Goal: Information Seeking & Learning: Check status

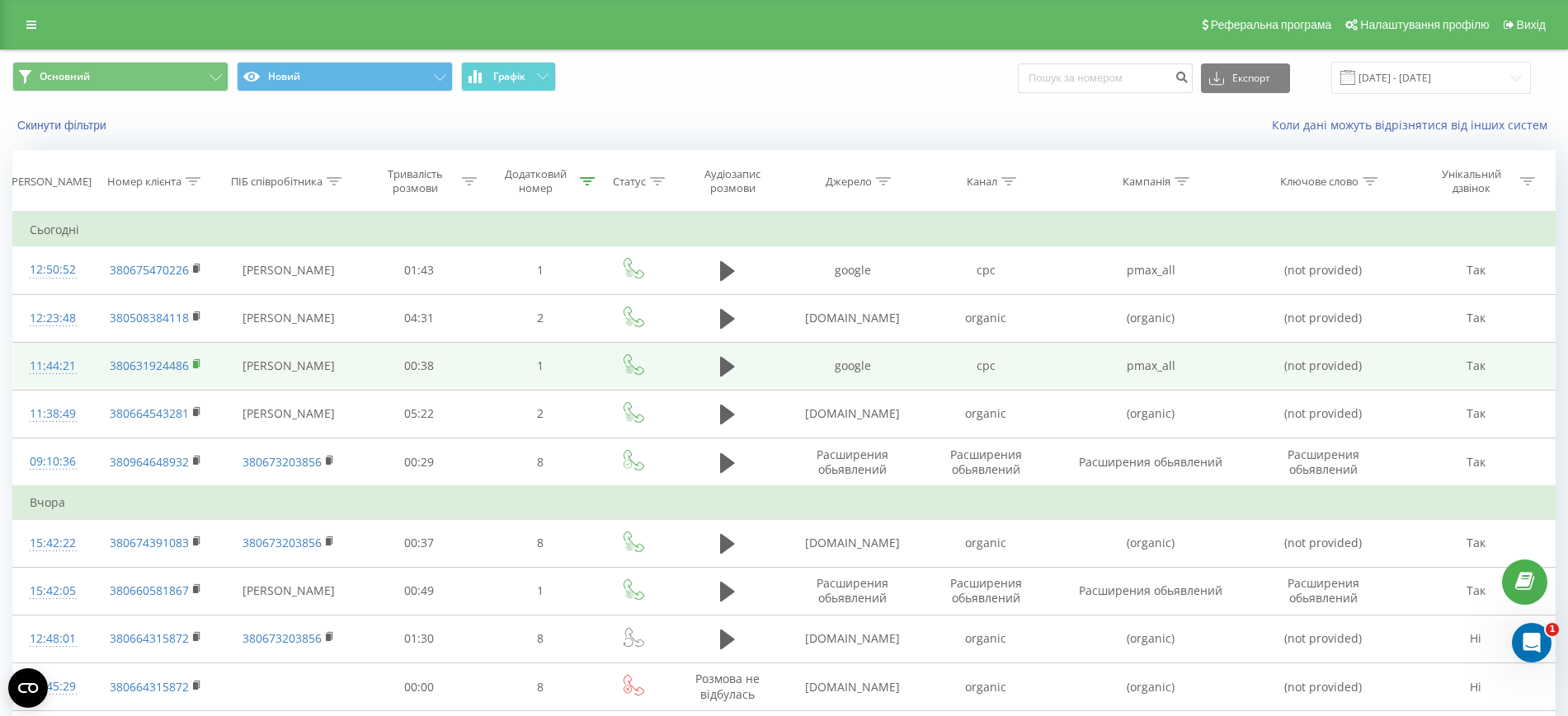
click at [195, 365] on rect at bounding box center [195, 365] width 5 height 7
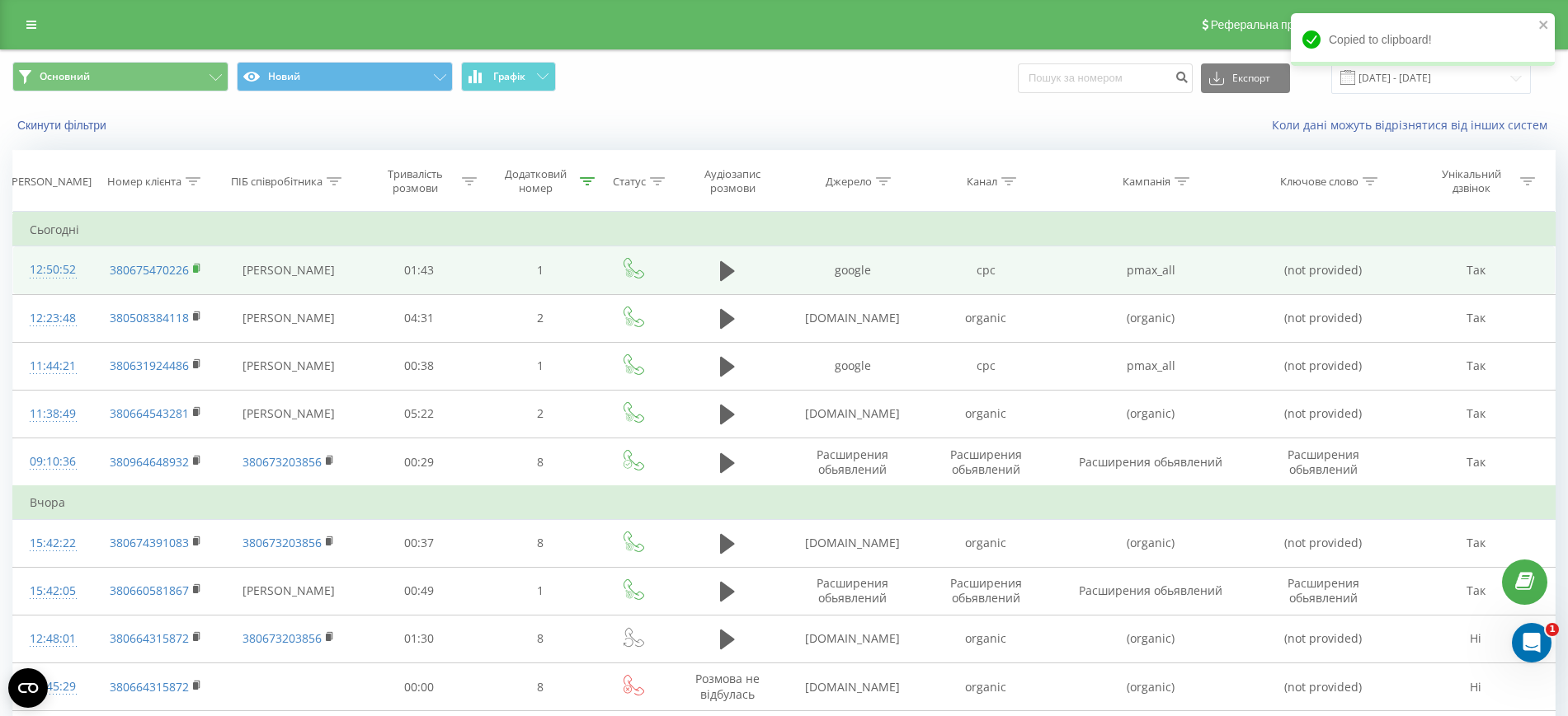
click at [196, 267] on rect at bounding box center [195, 269] width 5 height 7
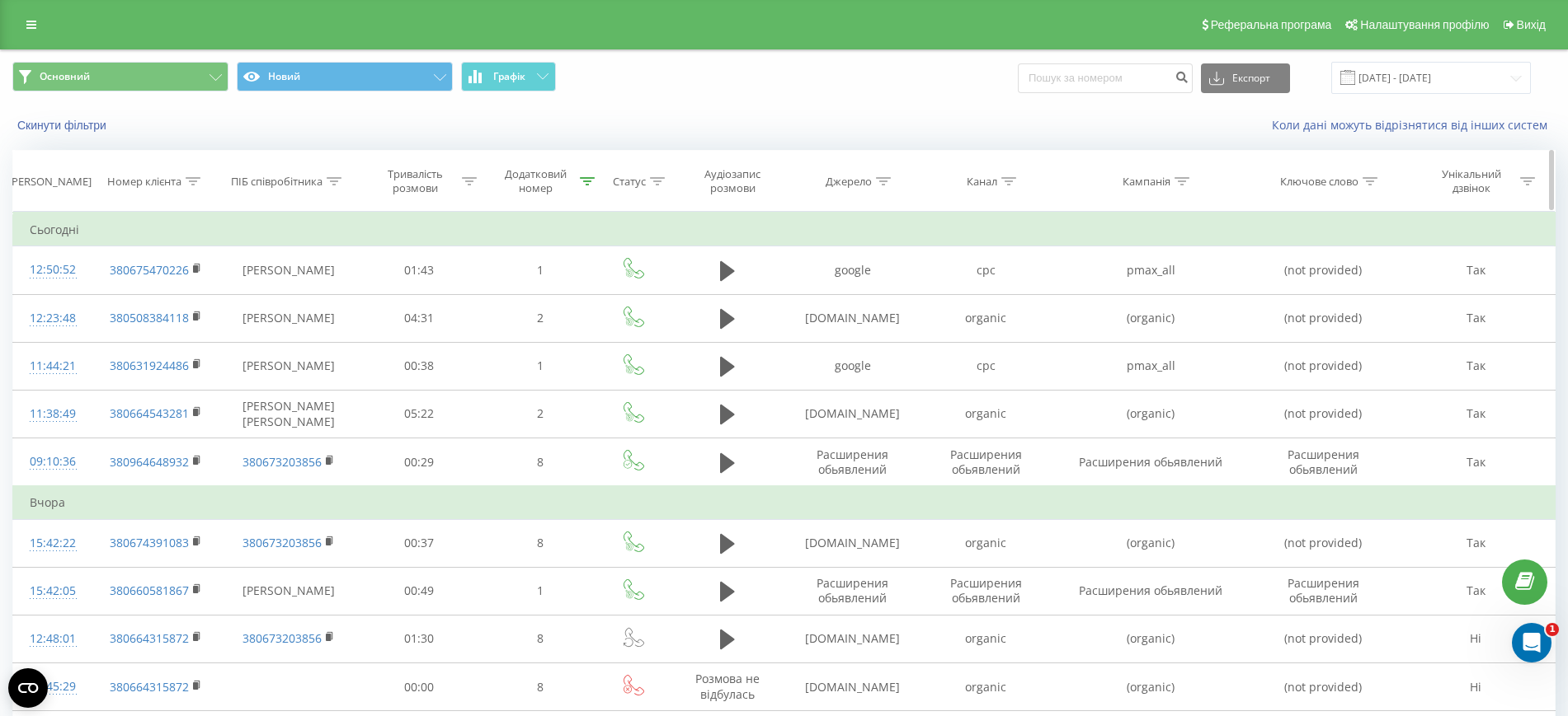
click at [195, 179] on icon at bounding box center [193, 181] width 15 height 8
click at [209, 301] on input "text" at bounding box center [155, 299] width 145 height 29
paste input "380503731080"
type input "380503731080"
click at [209, 337] on span "OK" at bounding box center [190, 331] width 47 height 26
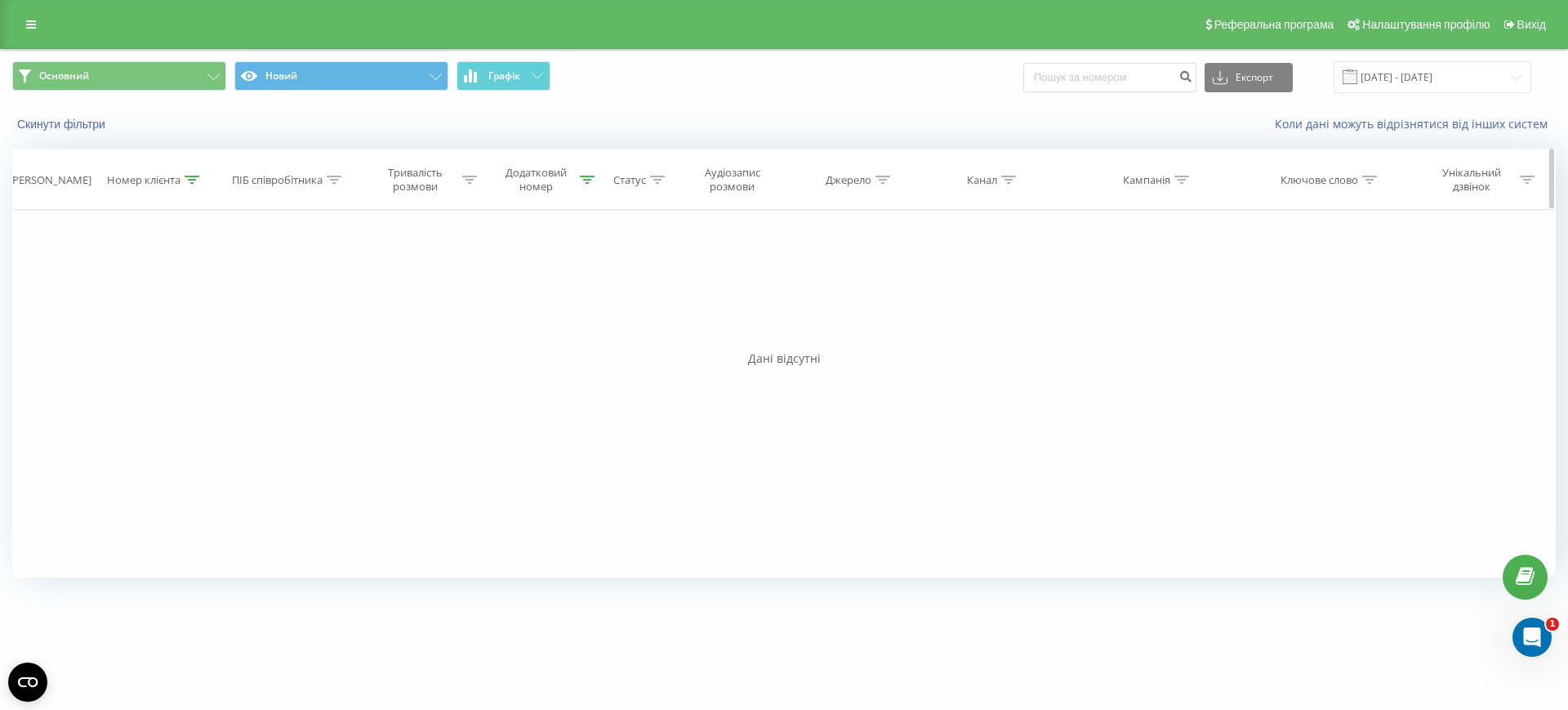
click at [586, 177] on icon at bounding box center [588, 180] width 15 height 8
click at [500, 329] on button "Скасувати" at bounding box center [503, 329] width 69 height 21
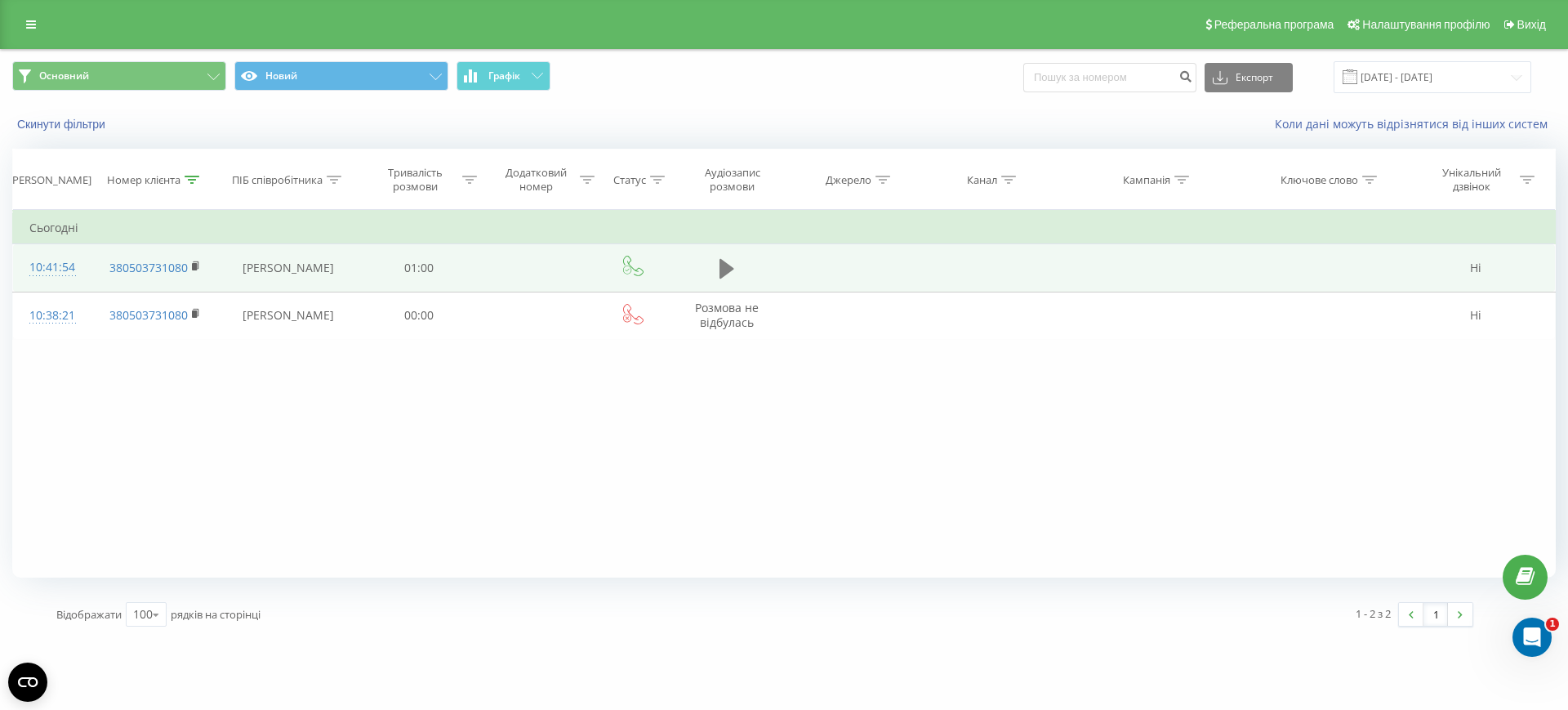
click at [727, 266] on icon at bounding box center [727, 269] width 15 height 20
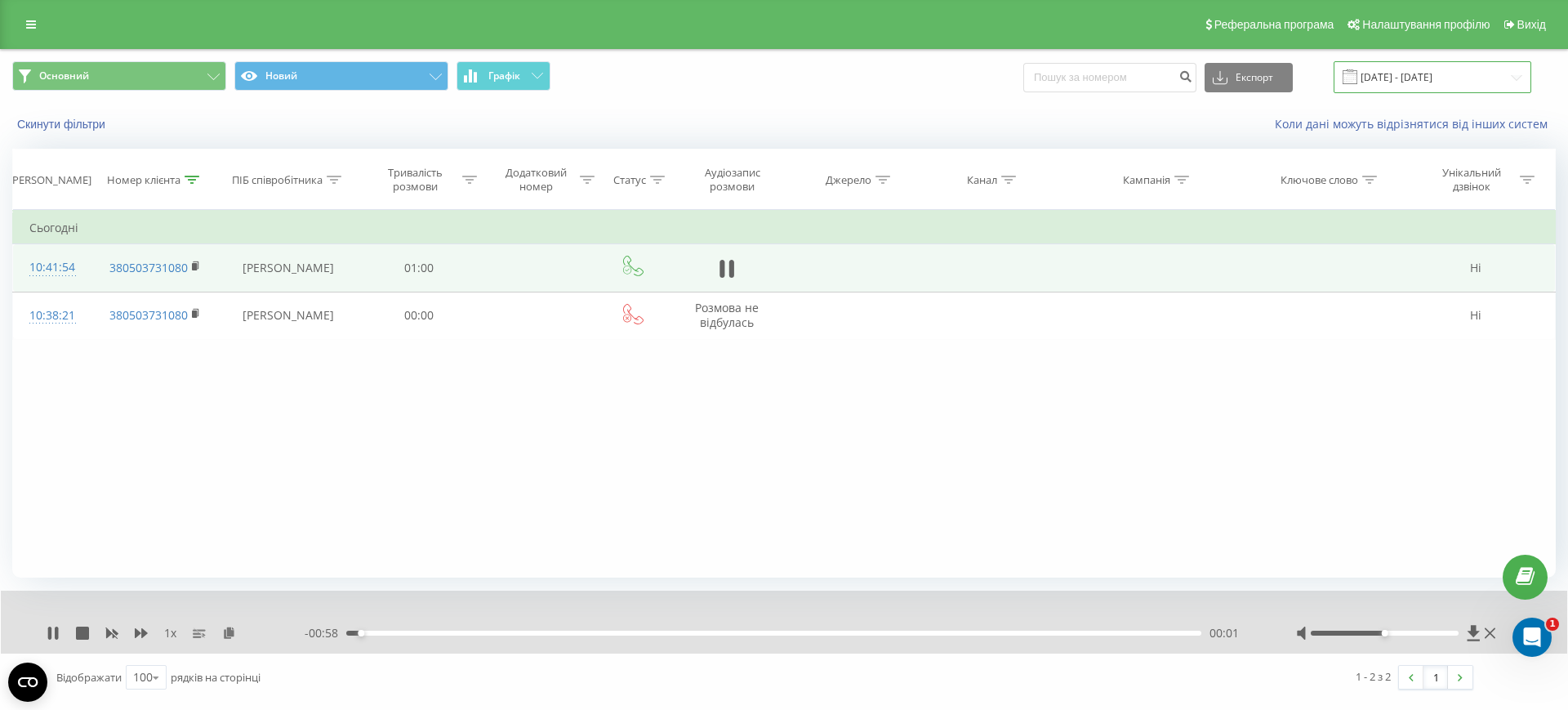
click at [1454, 83] on input "[DATE] - [DATE]" at bounding box center [1433, 77] width 198 height 32
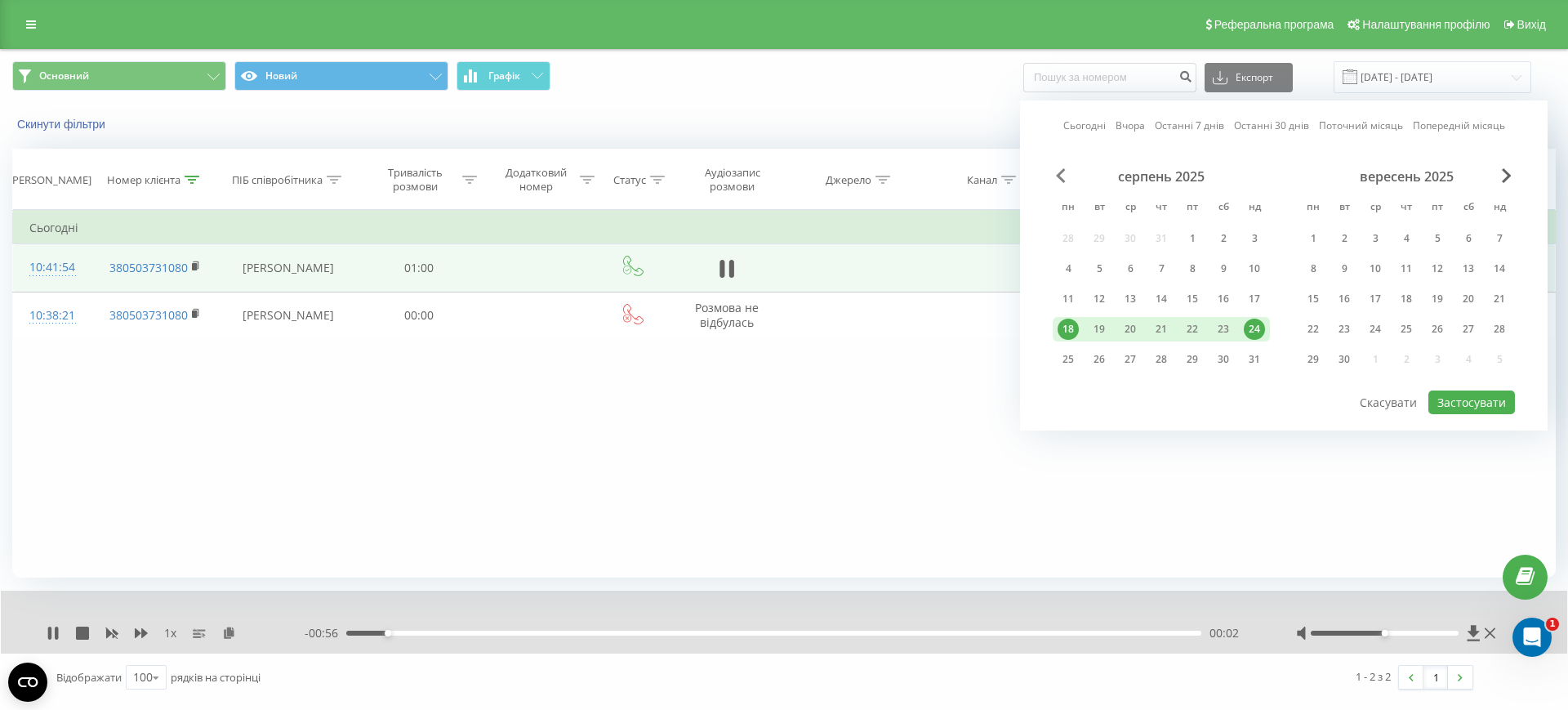
click at [1061, 176] on span "Previous Month" at bounding box center [1061, 175] width 10 height 15
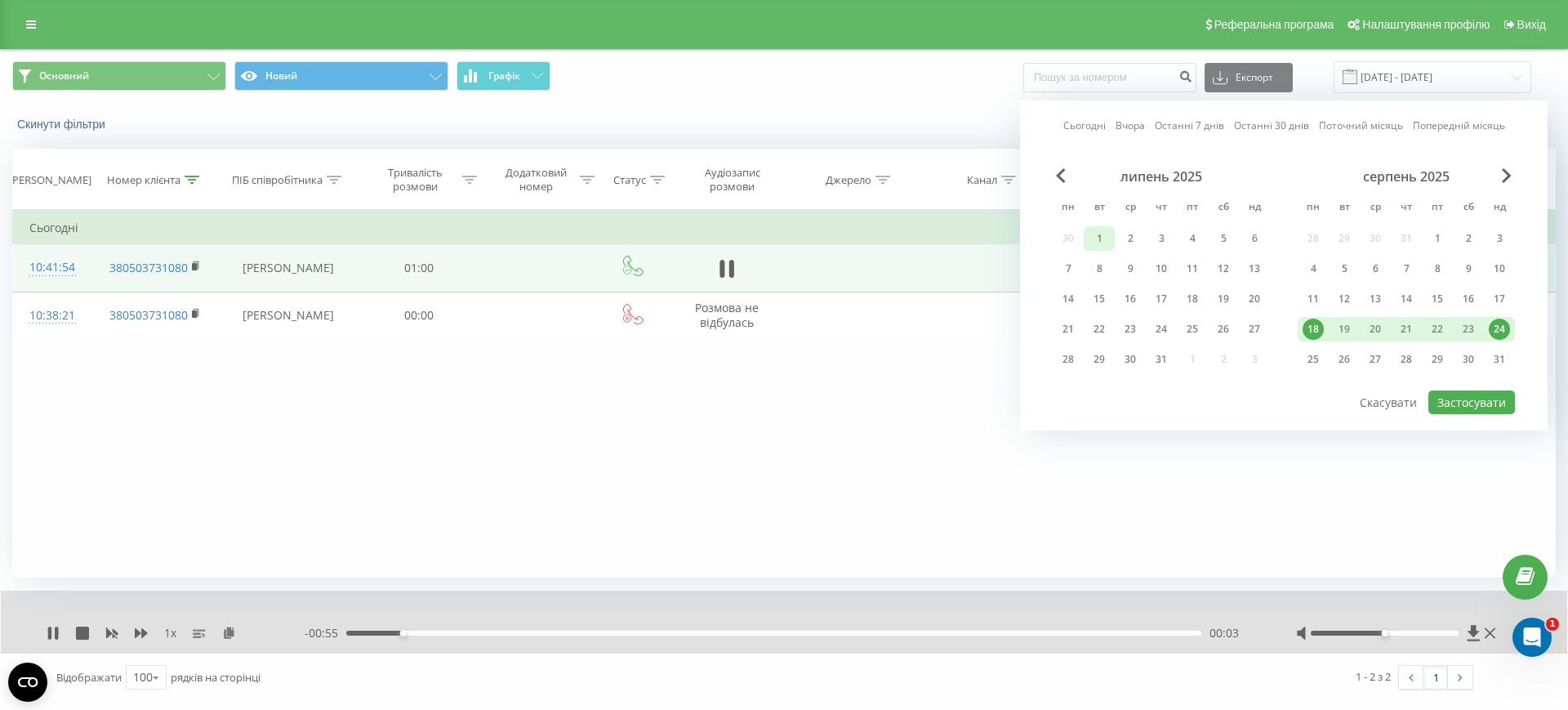
click at [1095, 236] on div "1" at bounding box center [1100, 239] width 21 height 21
click at [1496, 325] on div "24" at bounding box center [1500, 329] width 21 height 21
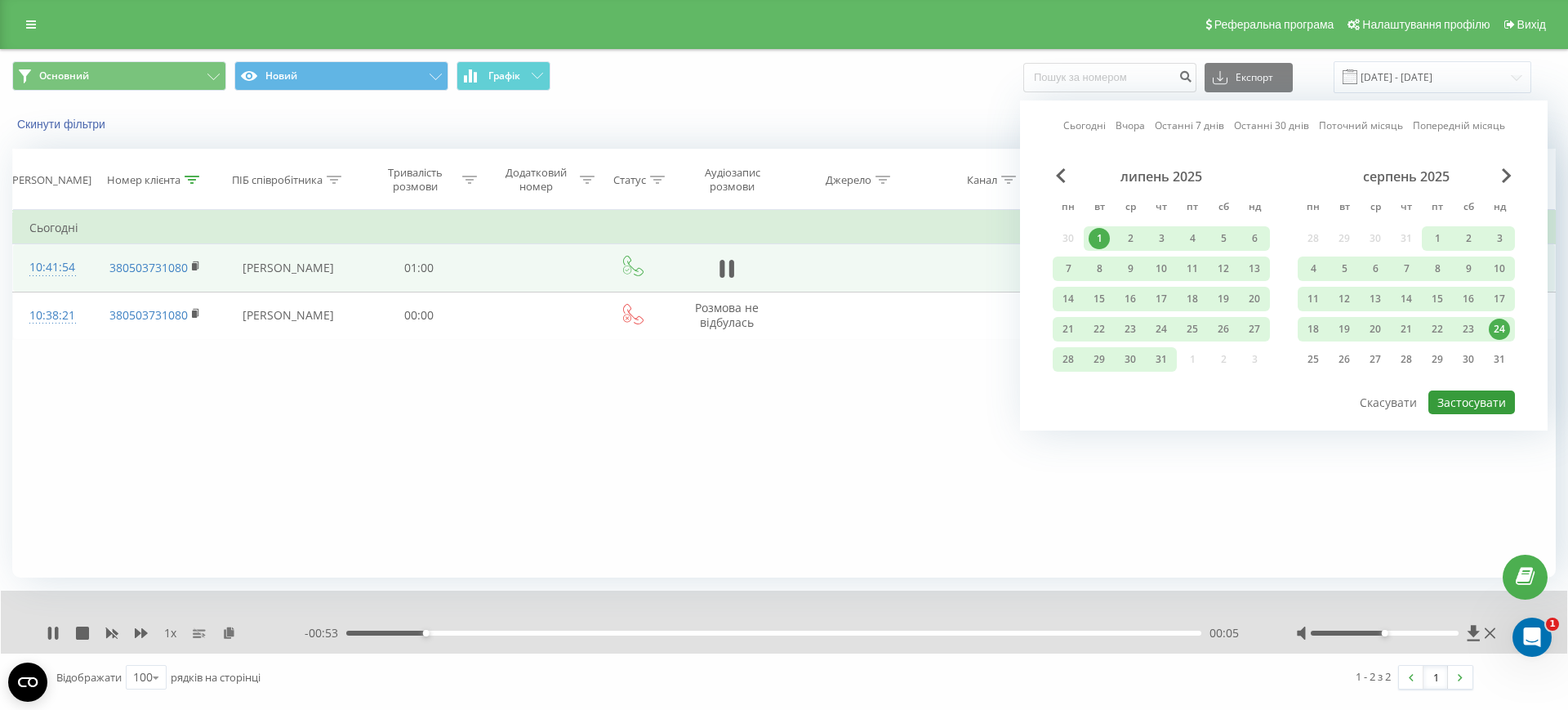
click at [1463, 407] on button "Застосувати" at bounding box center [1472, 402] width 86 height 24
type input "01.07.2025 - 24.08.2025"
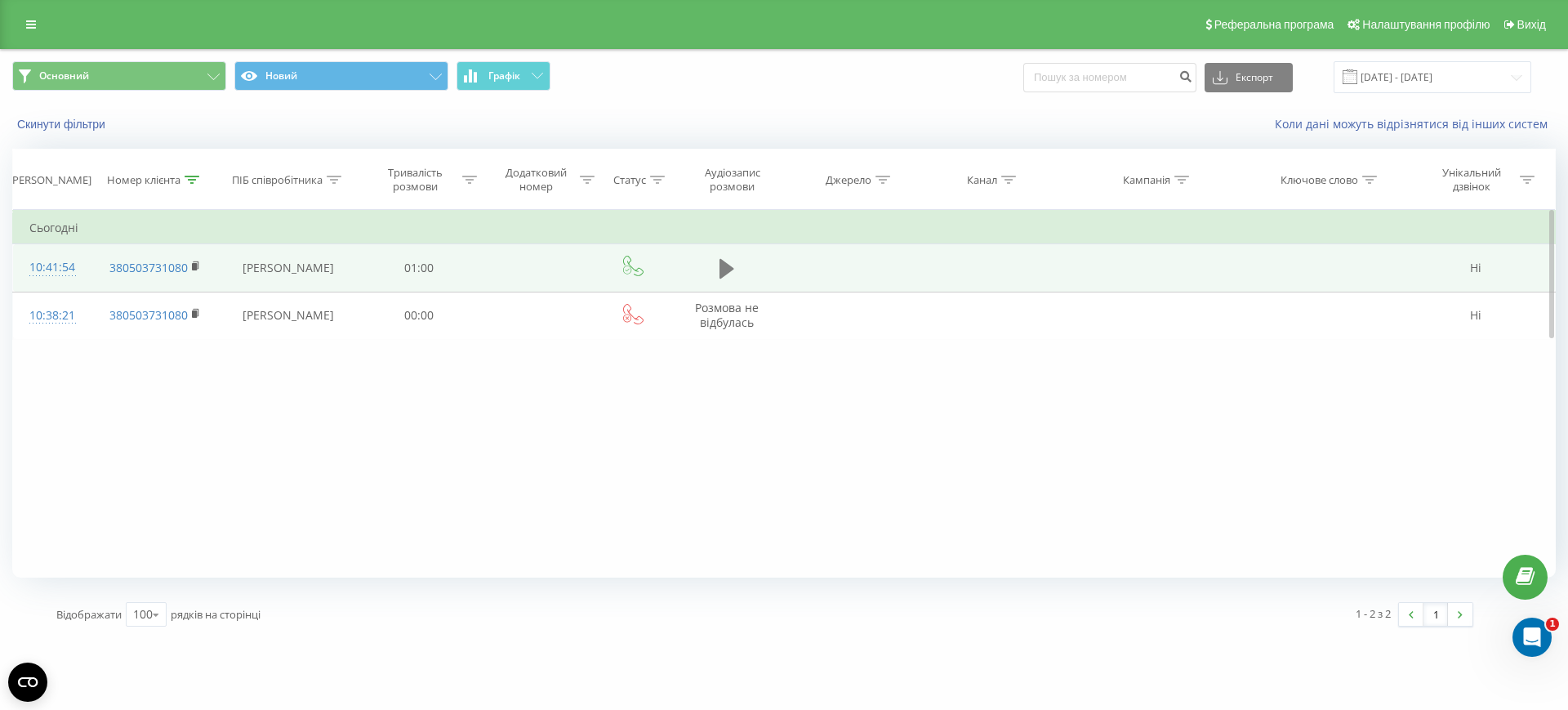
click at [715, 268] on button at bounding box center [727, 269] width 25 height 25
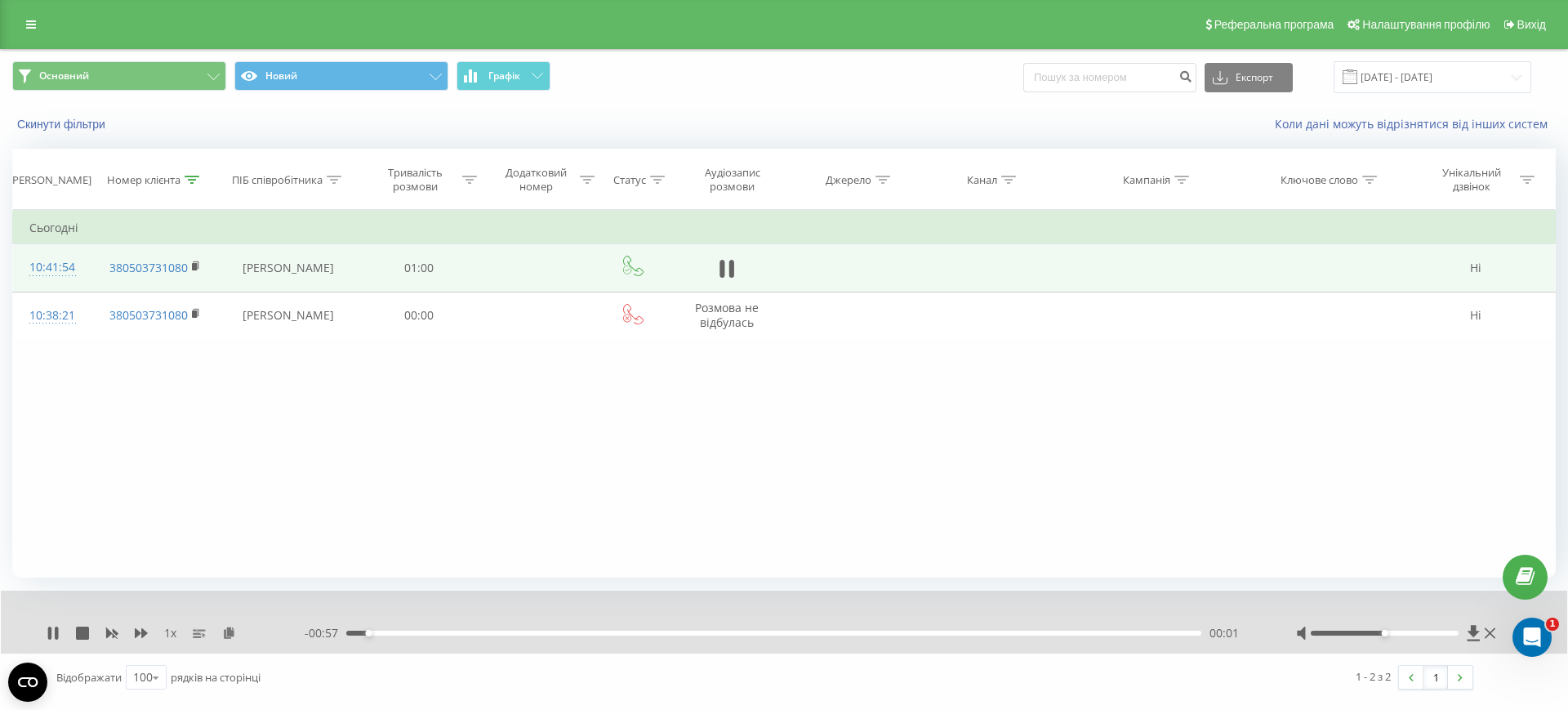
click at [409, 638] on div "- 00:57 00:01 00:01" at bounding box center [779, 633] width 951 height 16
click at [430, 637] on div "- 00:57 00:02 00:02" at bounding box center [779, 633] width 951 height 16
click at [455, 634] on div "00:02" at bounding box center [774, 633] width 855 height 5
click at [561, 633] on div "00:14" at bounding box center [774, 633] width 855 height 5
click at [773, 633] on div "00:29" at bounding box center [774, 633] width 855 height 5
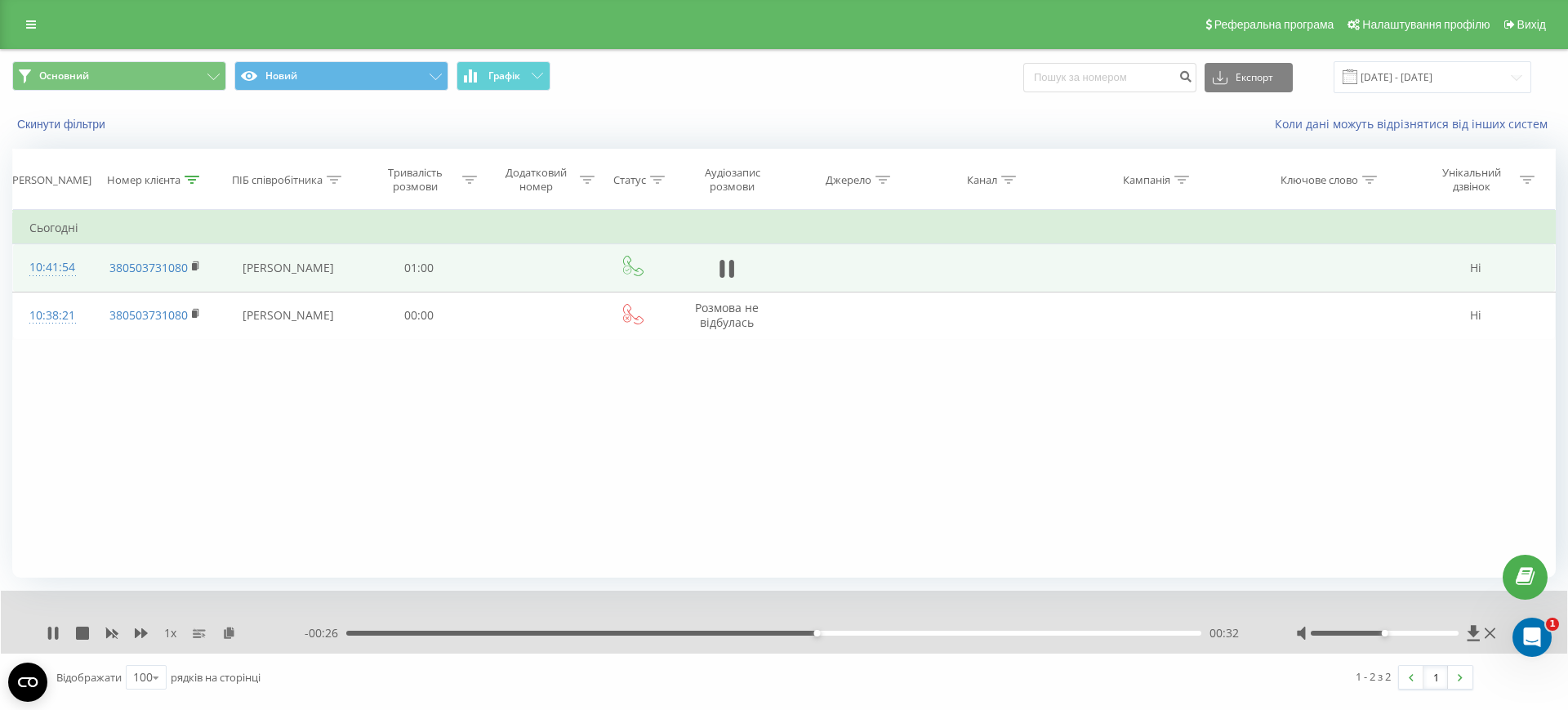
click at [1086, 628] on div "- 00:26 00:32 00:32" at bounding box center [779, 633] width 951 height 16
click at [1093, 637] on div "- 00:26 00:32 00:32" at bounding box center [779, 633] width 951 height 16
click at [1115, 634] on div "00:33" at bounding box center [774, 633] width 855 height 5
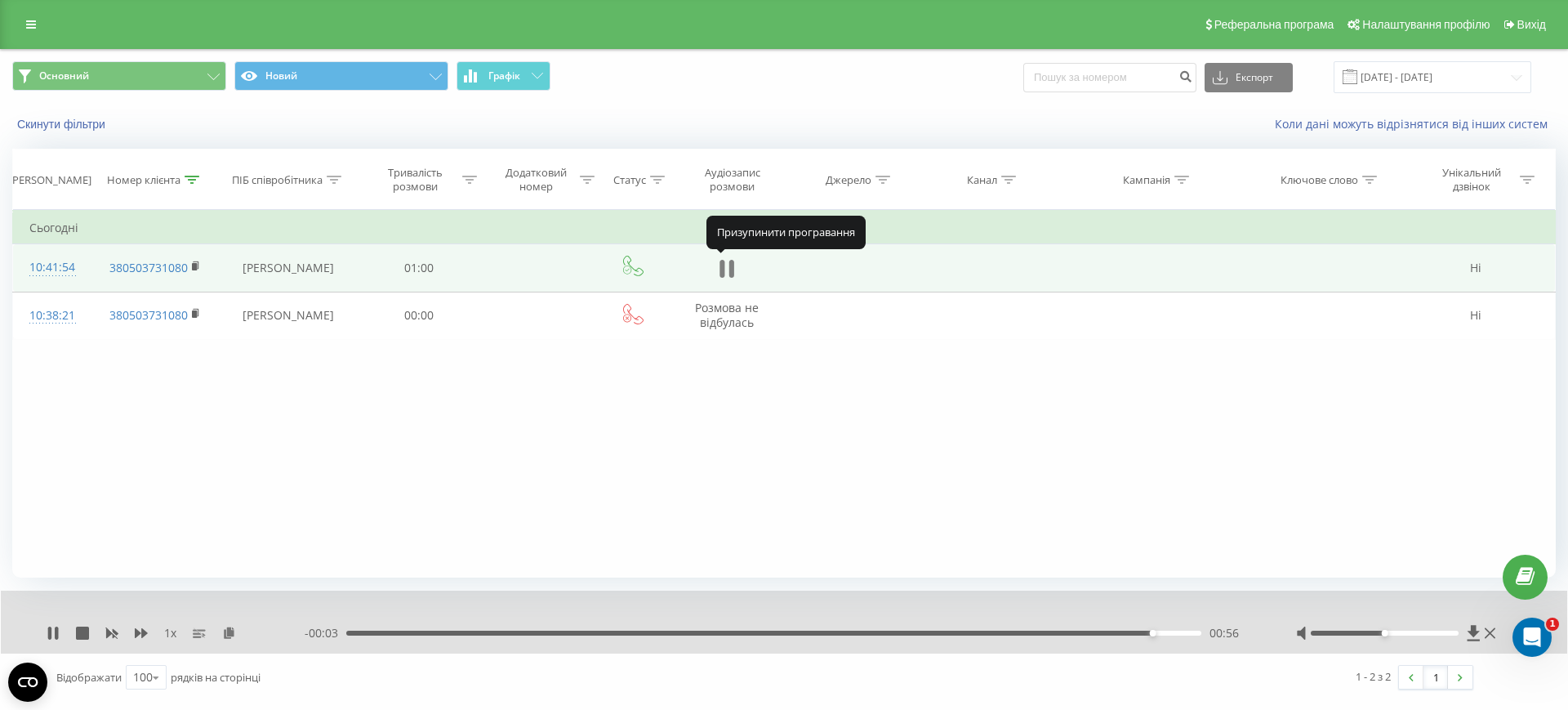
click at [732, 269] on icon at bounding box center [732, 269] width 5 height 18
